Goal: Navigation & Orientation: Find specific page/section

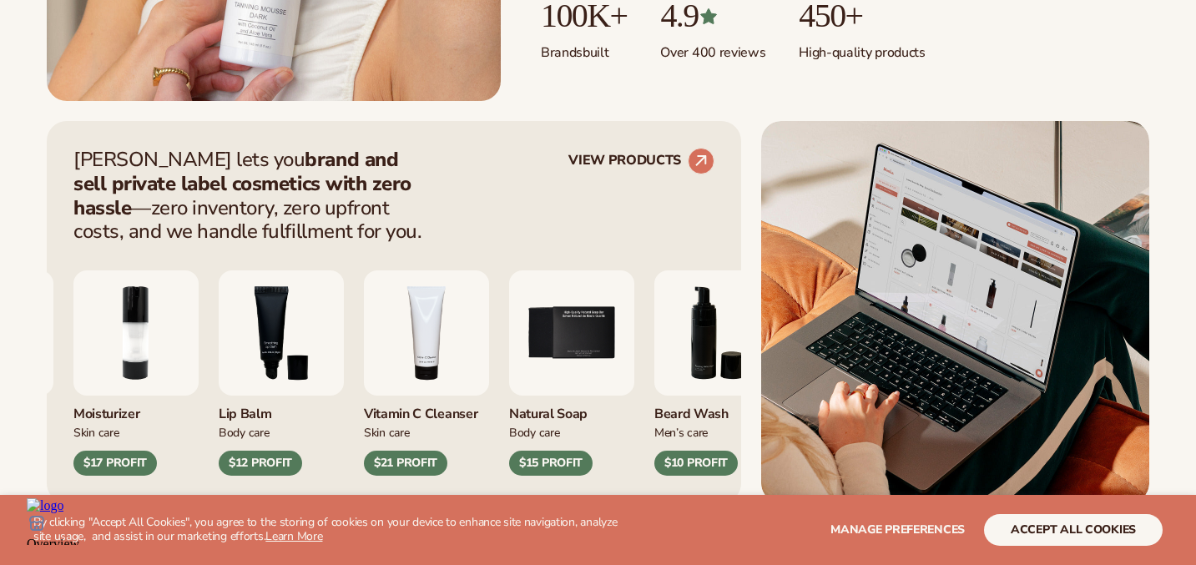
scroll to position [598, 0]
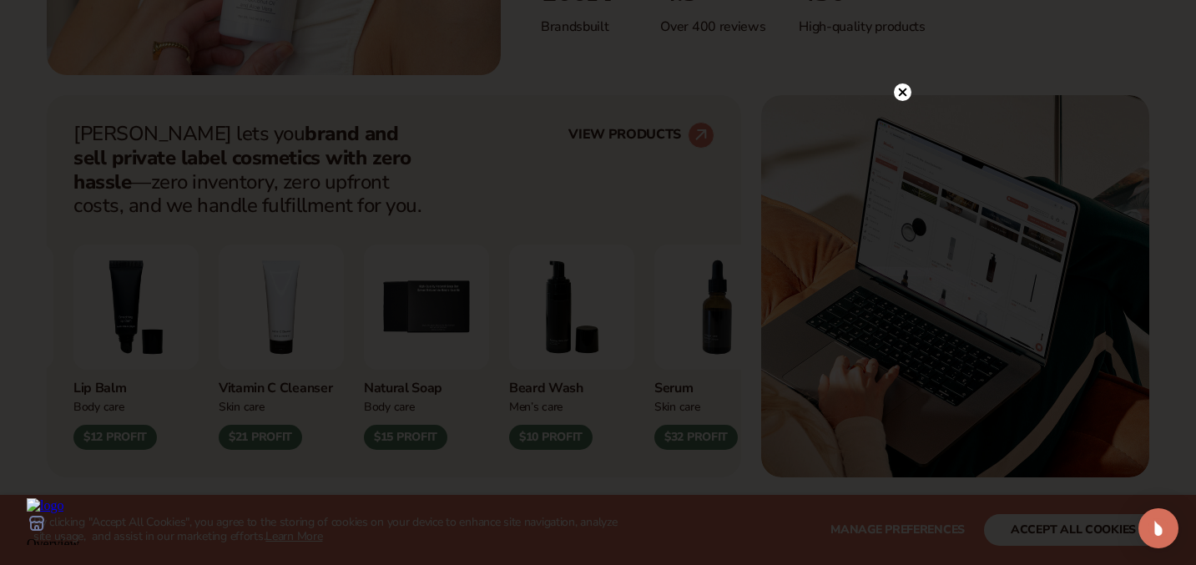
click at [904, 93] on circle at bounding box center [903, 92] width 18 height 18
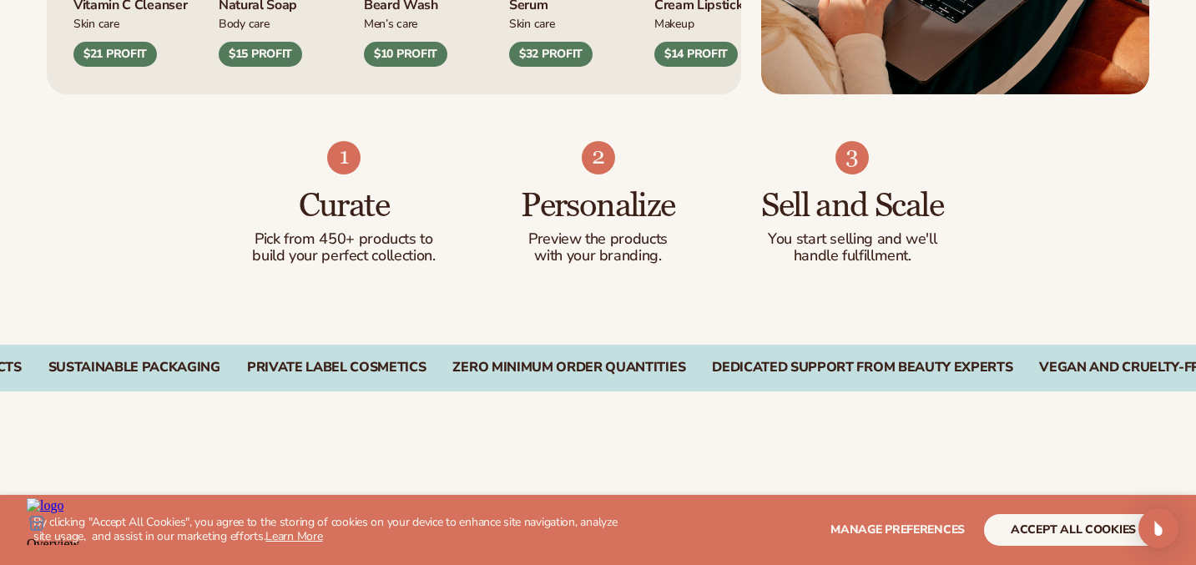
scroll to position [990, 0]
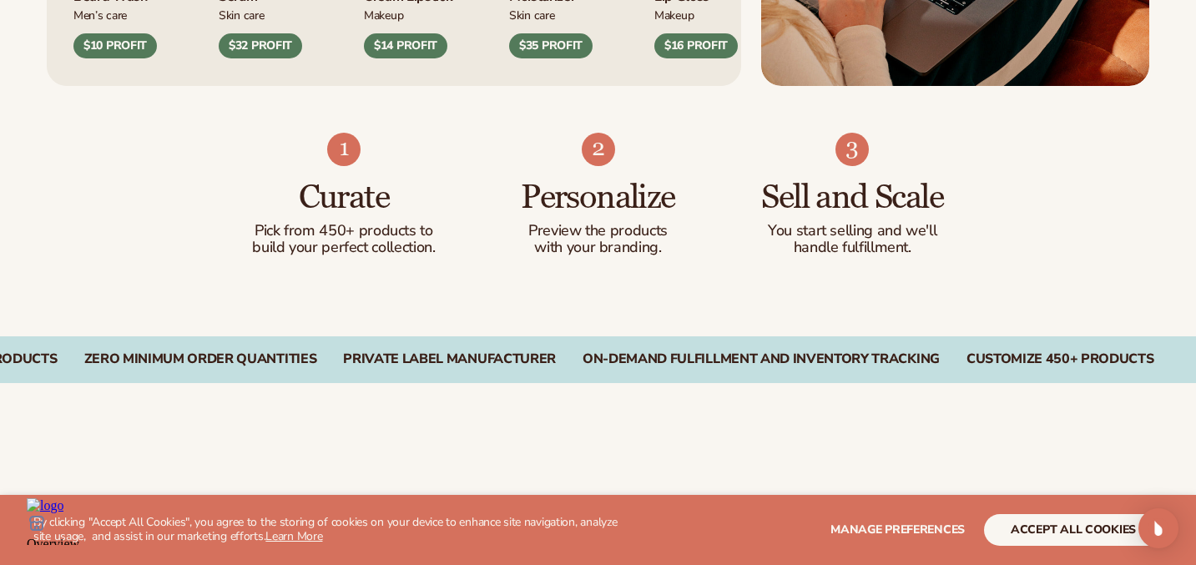
click at [45, 555] on icon at bounding box center [36, 561] width 17 height 13
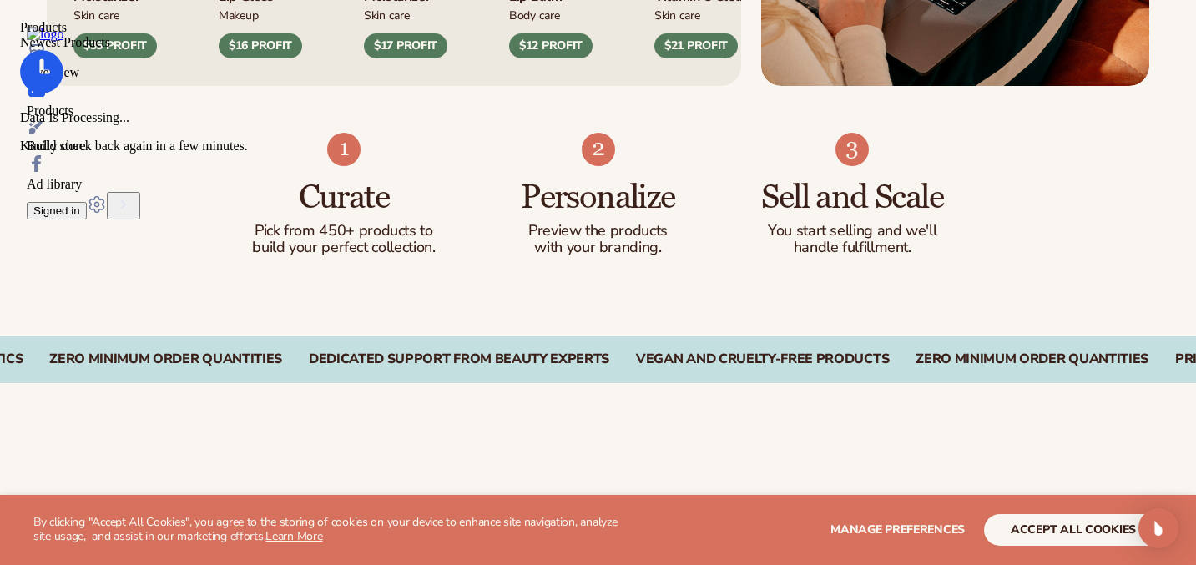
click at [758, 273] on body "Overview Products Build store Ad library Signed in Products Newest Products Dat…" at bounding box center [446, 150] width 838 height 246
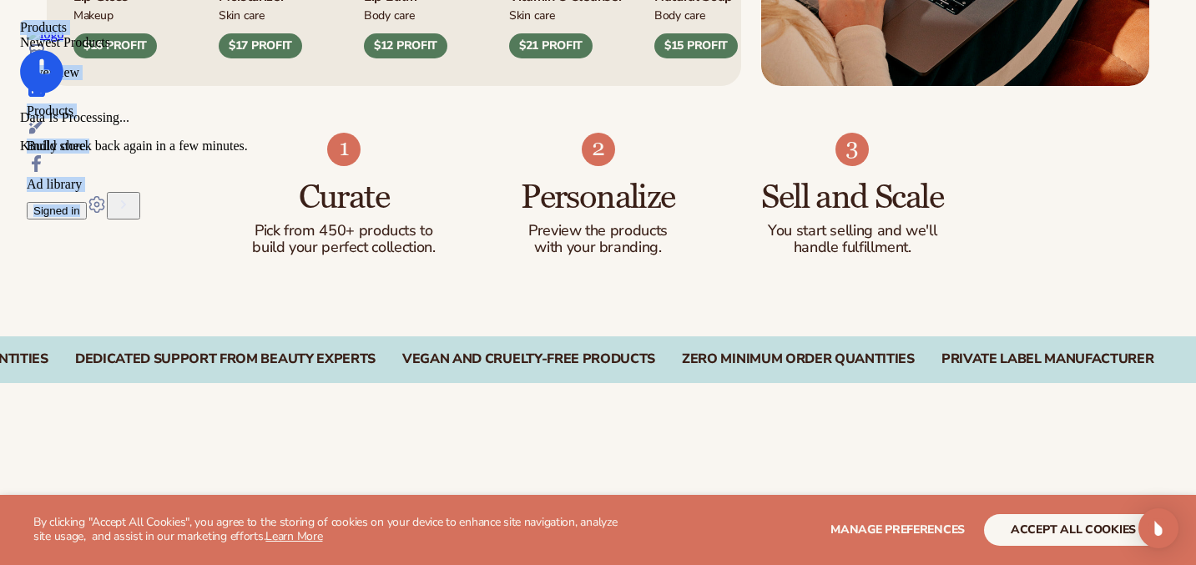
drag, startPoint x: 712, startPoint y: 56, endPoint x: 953, endPoint y: 159, distance: 262.5
click at [871, 159] on html "Overview Products Build store Ad library Signed in Products Newest Products Dat…" at bounding box center [445, 150] width 851 height 260
click at [953, 159] on div "Curate Pick from 450+ products to build your perfect collection. Personalize Pr…" at bounding box center [598, 211] width 1196 height 250
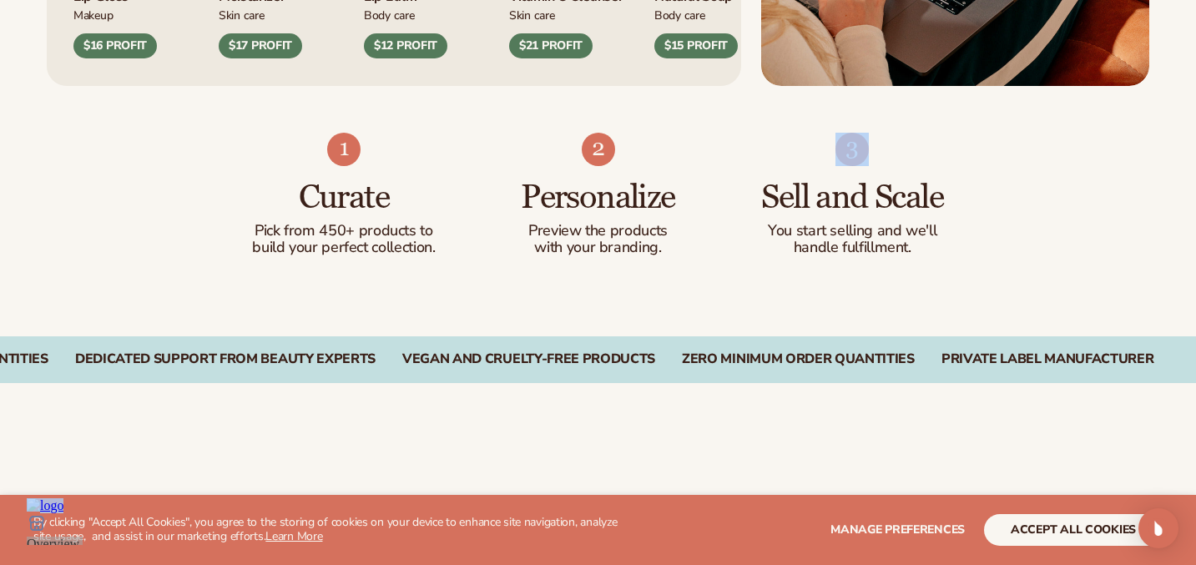
click at [953, 159] on div "Curate Pick from 450+ products to build your perfect collection. Personalize Pr…" at bounding box center [598, 211] width 1196 height 250
click at [702, 312] on div "Curate Pick from 450+ products to build your perfect collection. Personalize Pr…" at bounding box center [598, 211] width 1196 height 250
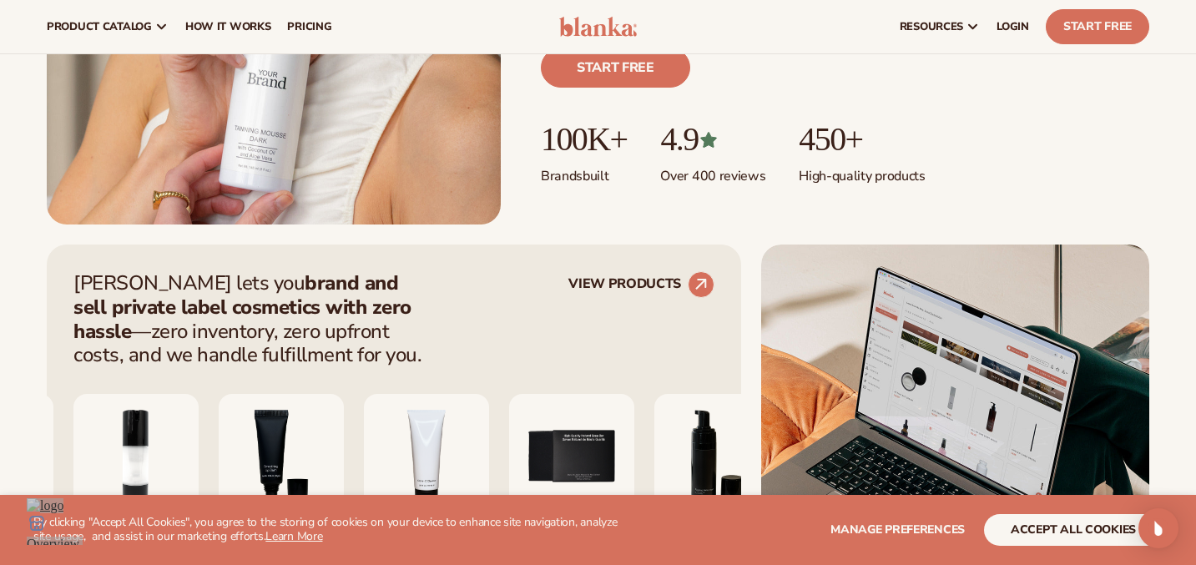
scroll to position [446, 0]
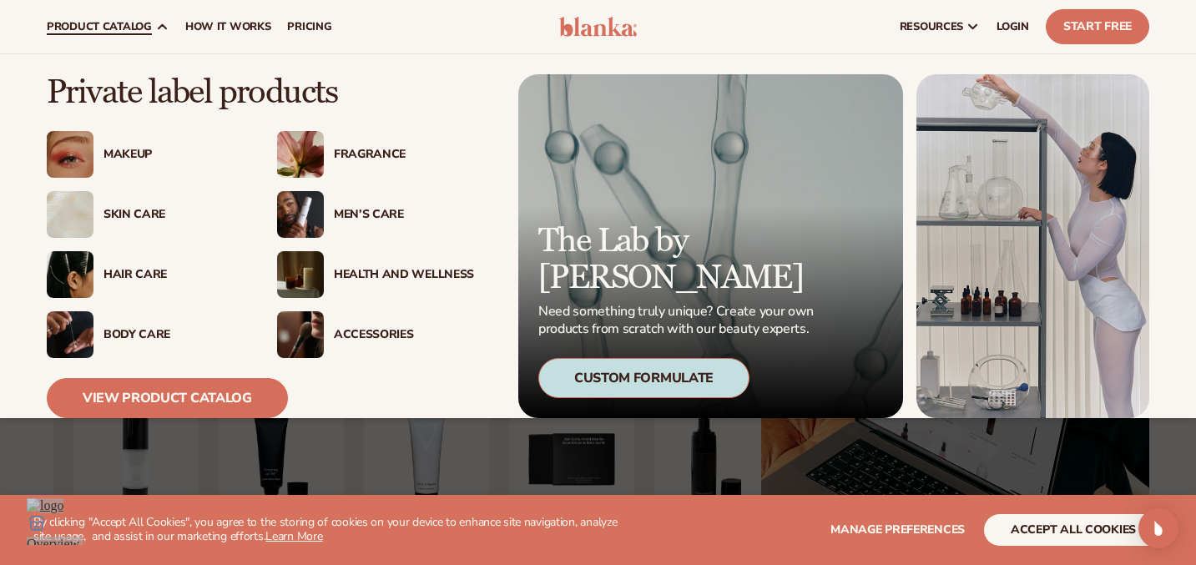
click at [149, 26] on span "product catalog" at bounding box center [99, 26] width 105 height 13
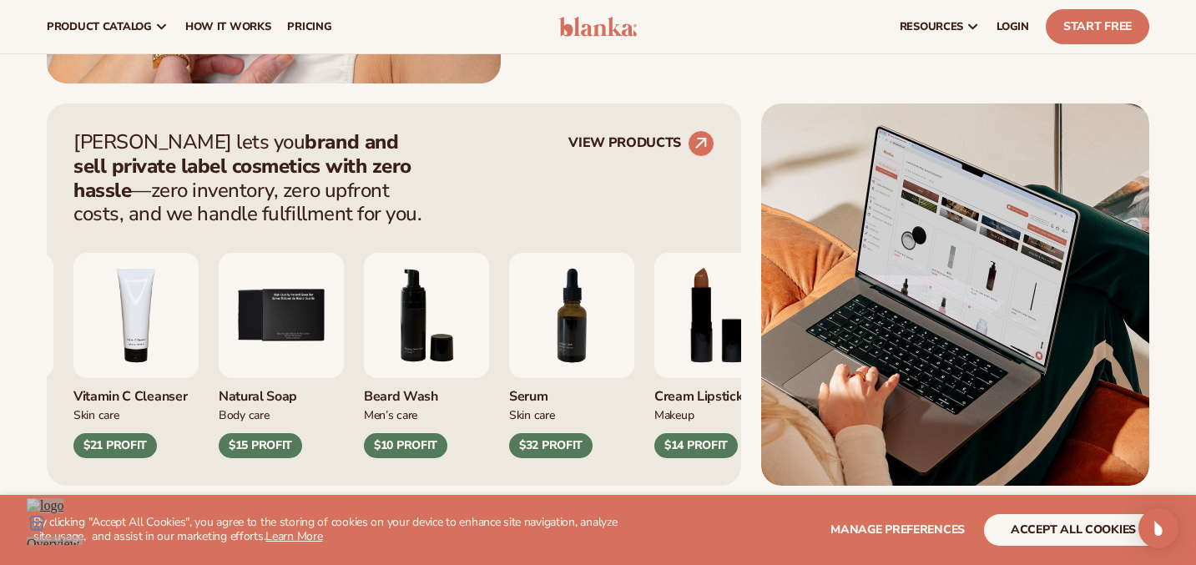
scroll to position [569, 0]
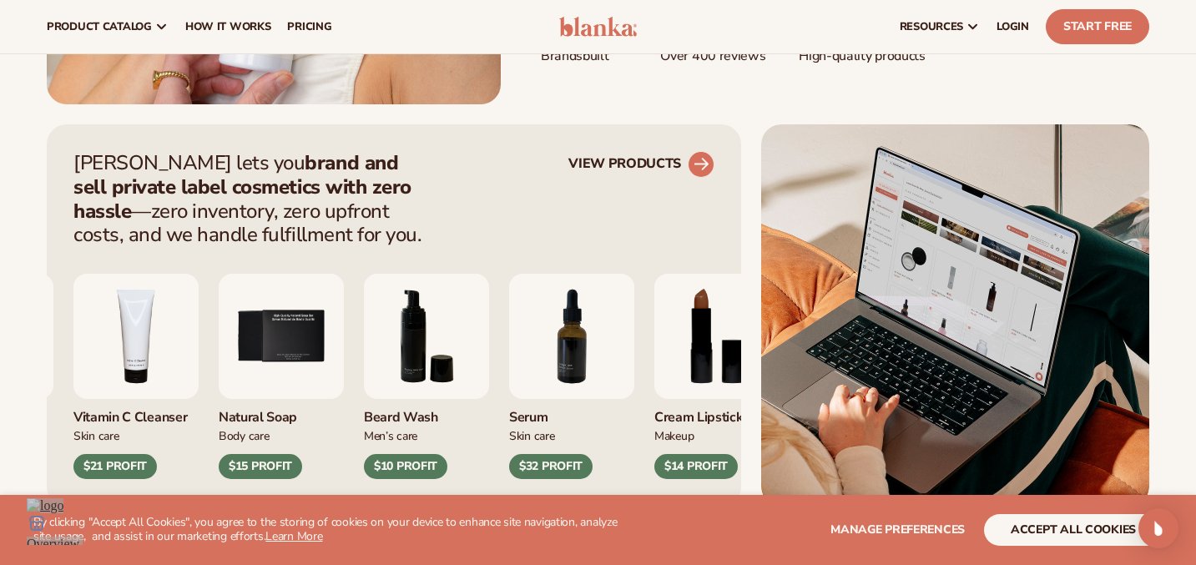
click at [666, 169] on link "VIEW PRODUCTS" at bounding box center [641, 164] width 146 height 27
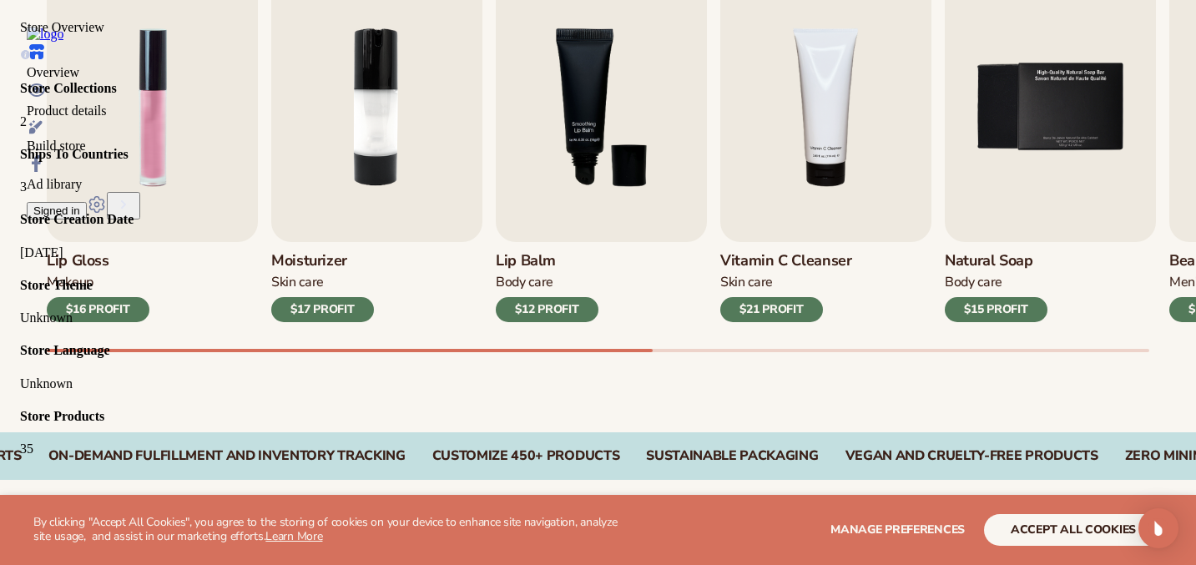
click at [134, 214] on icon "button" at bounding box center [124, 204] width 20 height 20
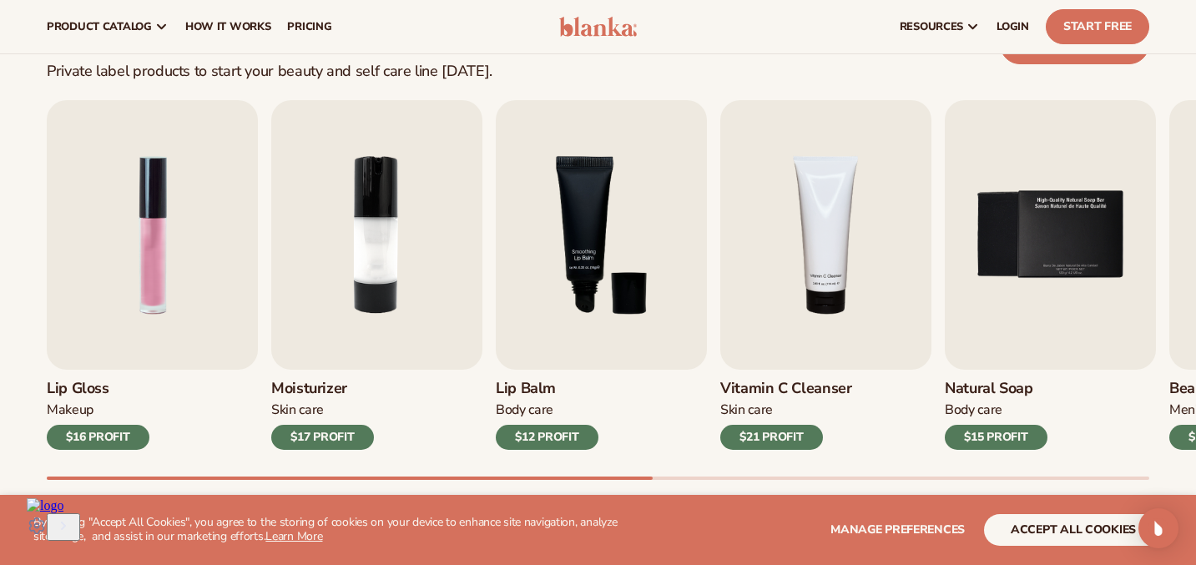
scroll to position [478, 0]
